Goal: Task Accomplishment & Management: Complete application form

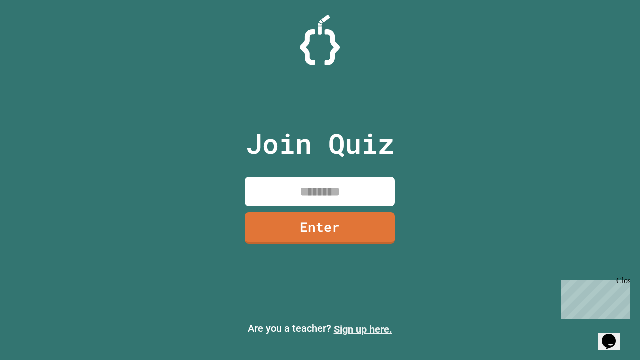
click at [363, 330] on link "Sign up here." at bounding box center [363, 330] width 59 height 12
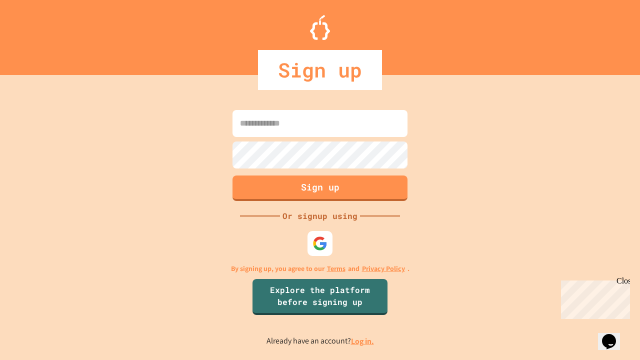
click at [363, 341] on link "Log in." at bounding box center [362, 341] width 23 height 11
